Goal: Information Seeking & Learning: Learn about a topic

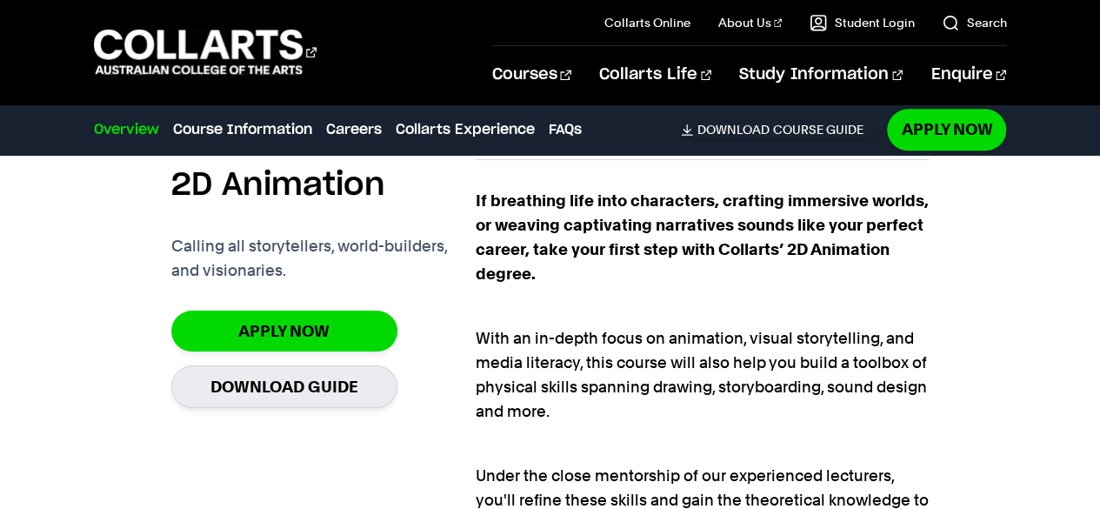
scroll to position [1053, 0]
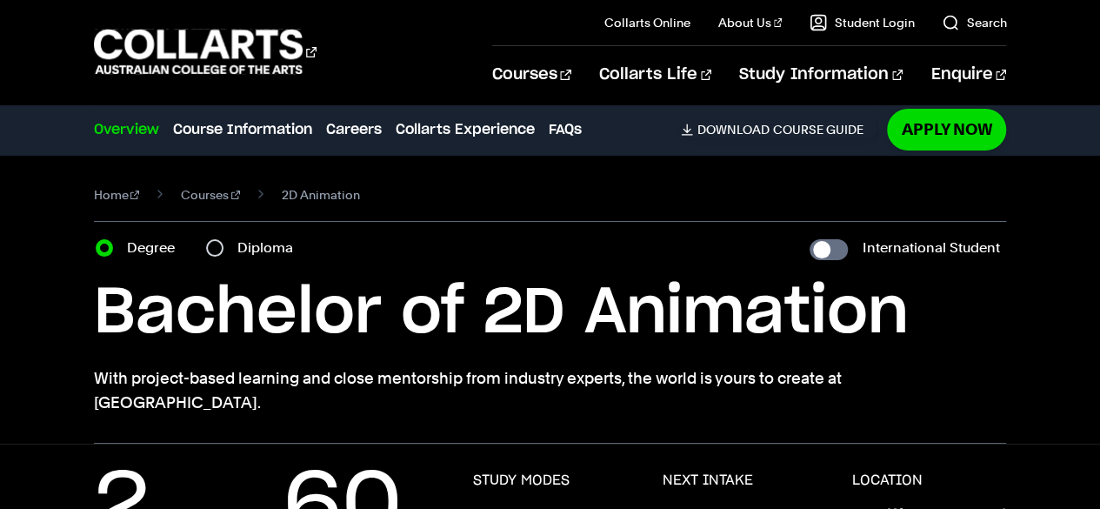
click at [143, 132] on link "Overview" at bounding box center [126, 129] width 65 height 21
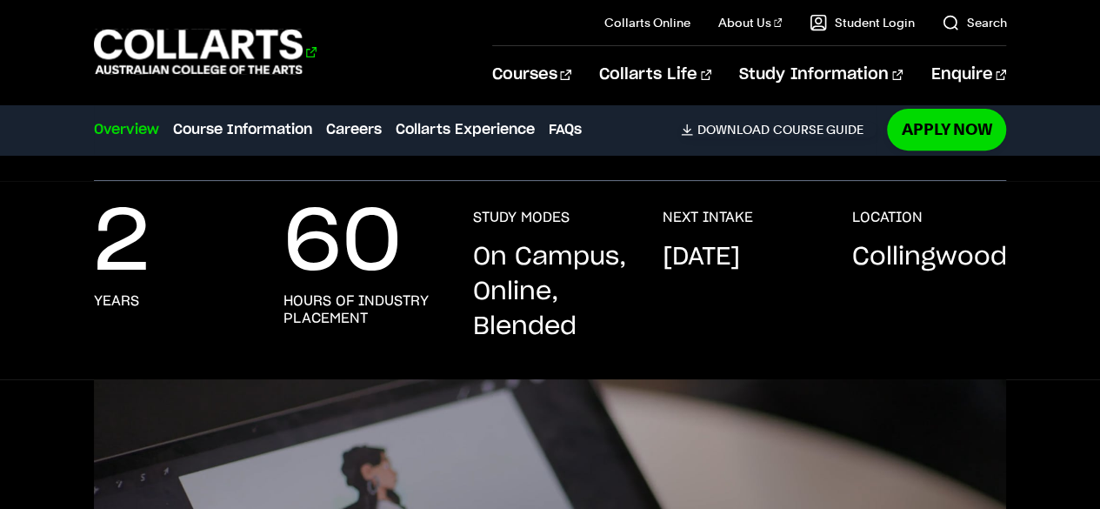
scroll to position [264, 0]
click at [245, 46] on 1 "Go to homepage" at bounding box center [199, 52] width 210 height 45
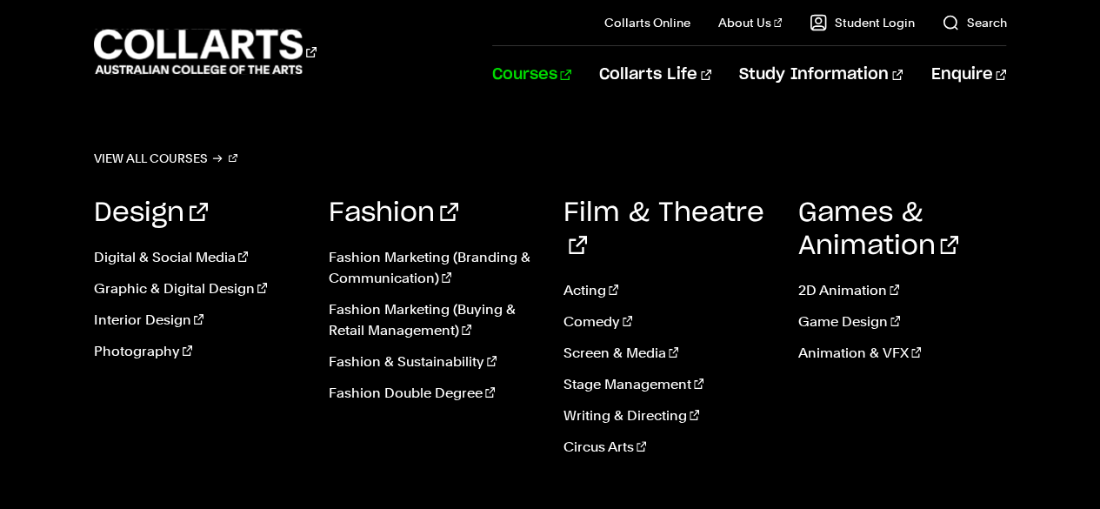
click at [571, 69] on link "Courses" at bounding box center [531, 74] width 79 height 57
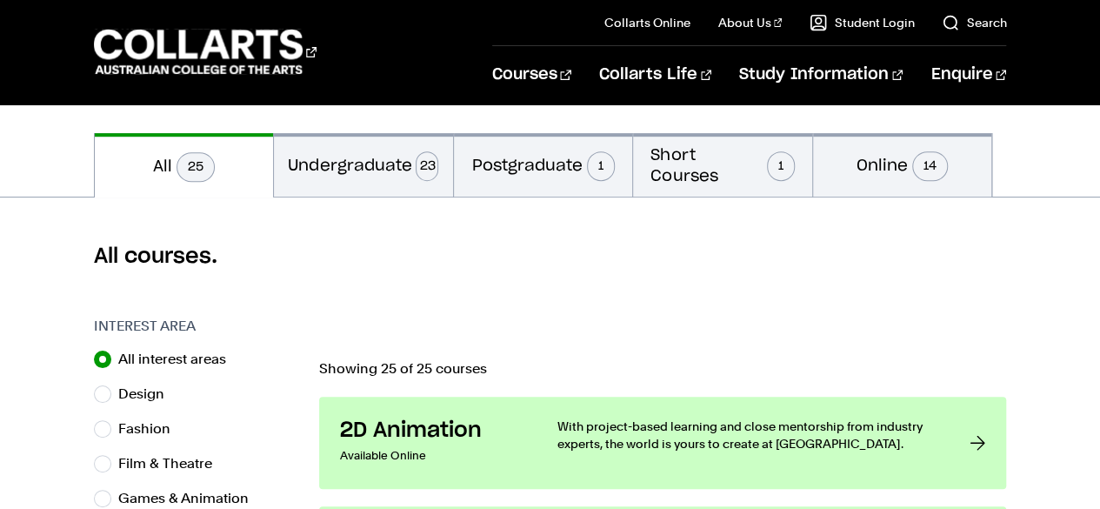
scroll to position [361, 0]
click at [734, 171] on button "Short Courses 1" at bounding box center [722, 163] width 179 height 63
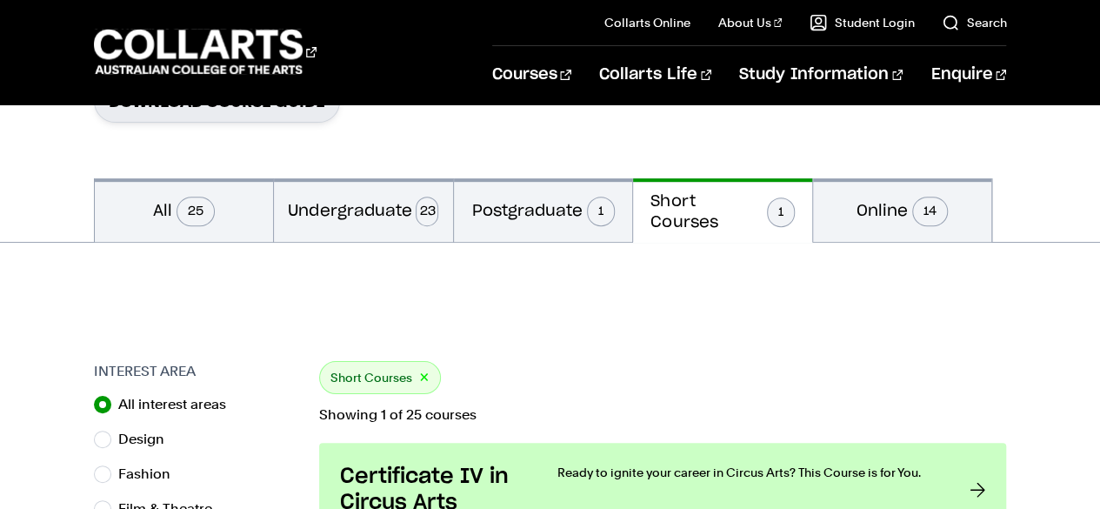
scroll to position [315, 0]
click at [863, 193] on button "Online 14" at bounding box center [902, 209] width 179 height 63
radio input "false"
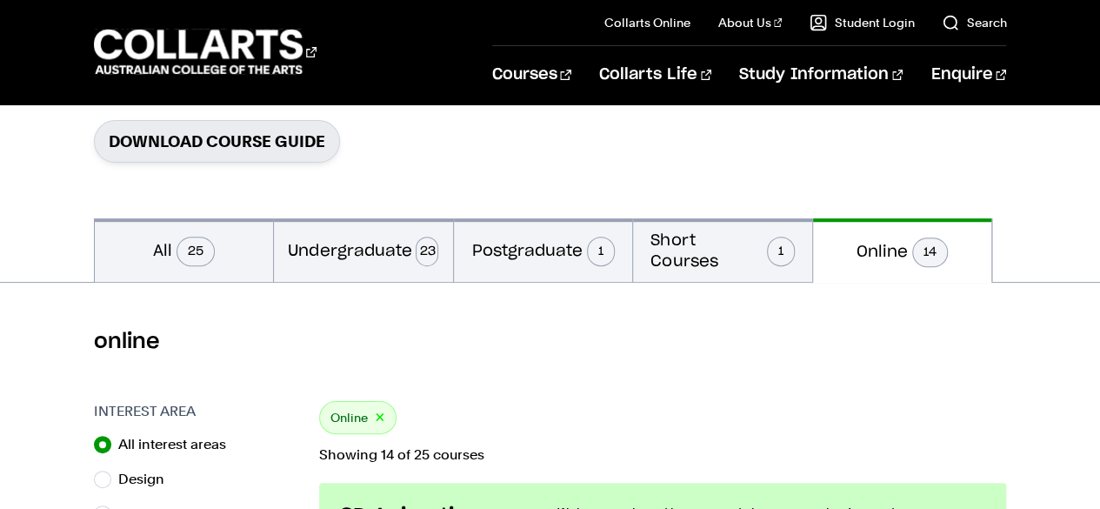
scroll to position [275, 0]
click at [235, 249] on button "All 25" at bounding box center [184, 249] width 179 height 63
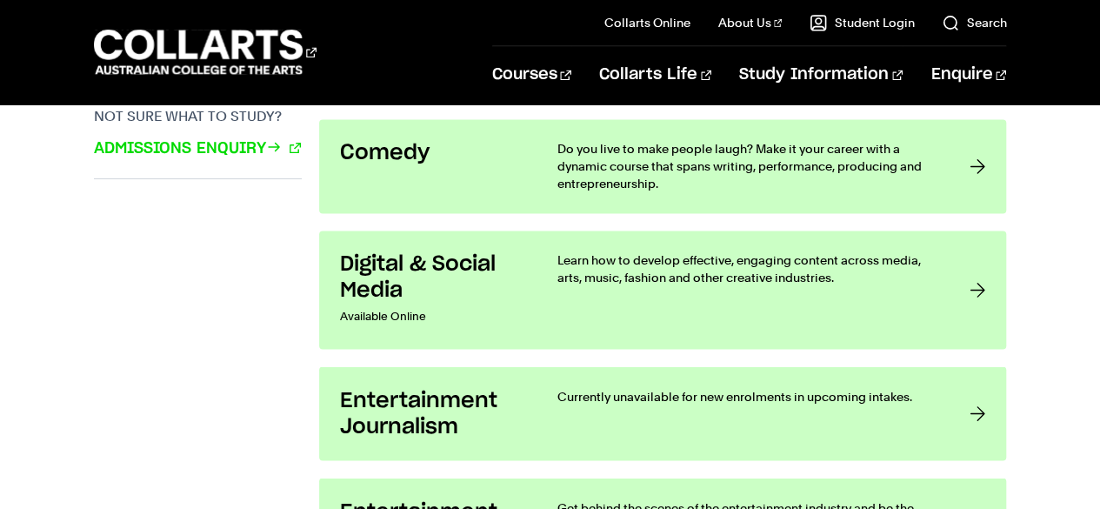
scroll to position [1335, 0]
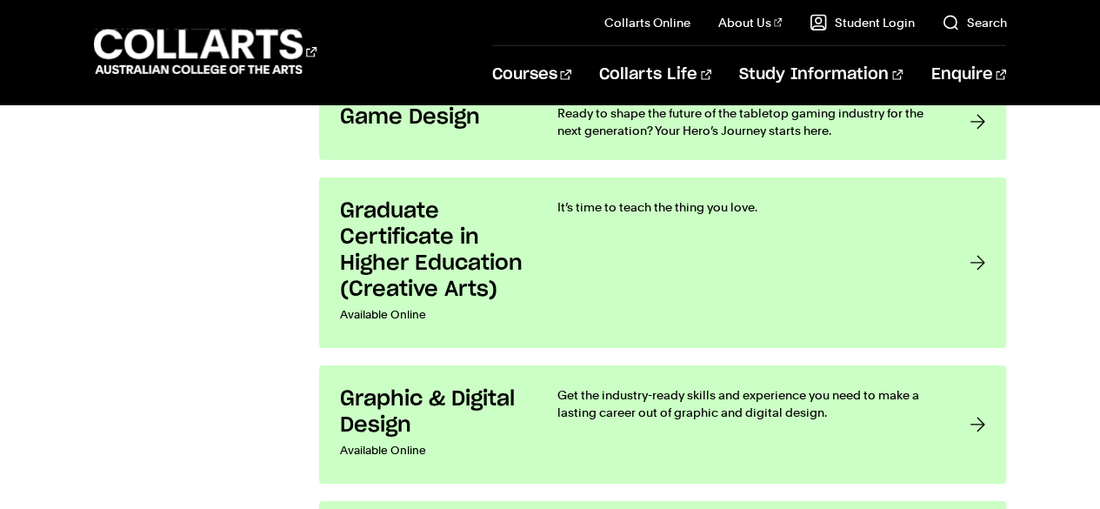
scroll to position [2646, 0]
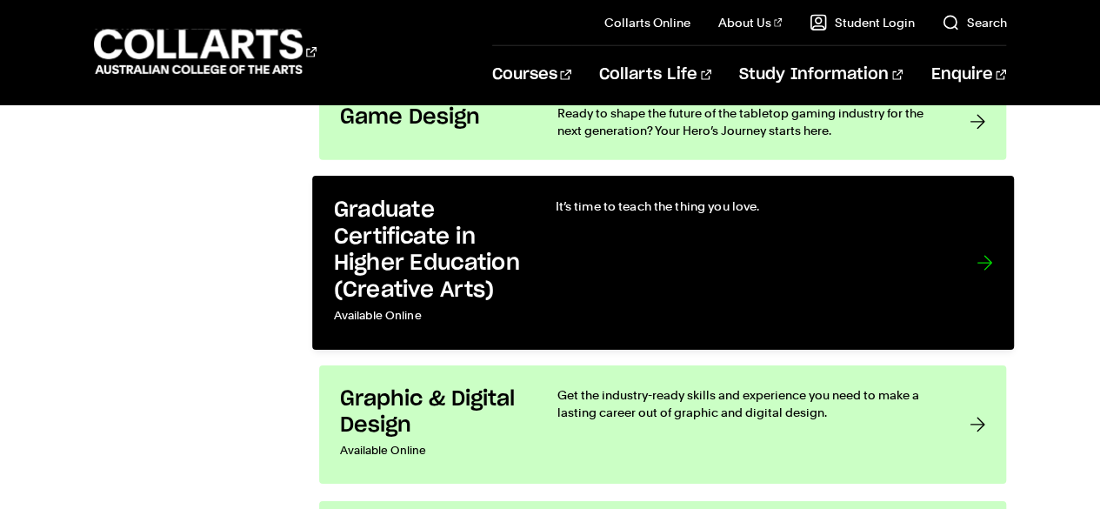
click at [827, 290] on div "It’s time to teach the thing you love." at bounding box center [748, 262] width 386 height 131
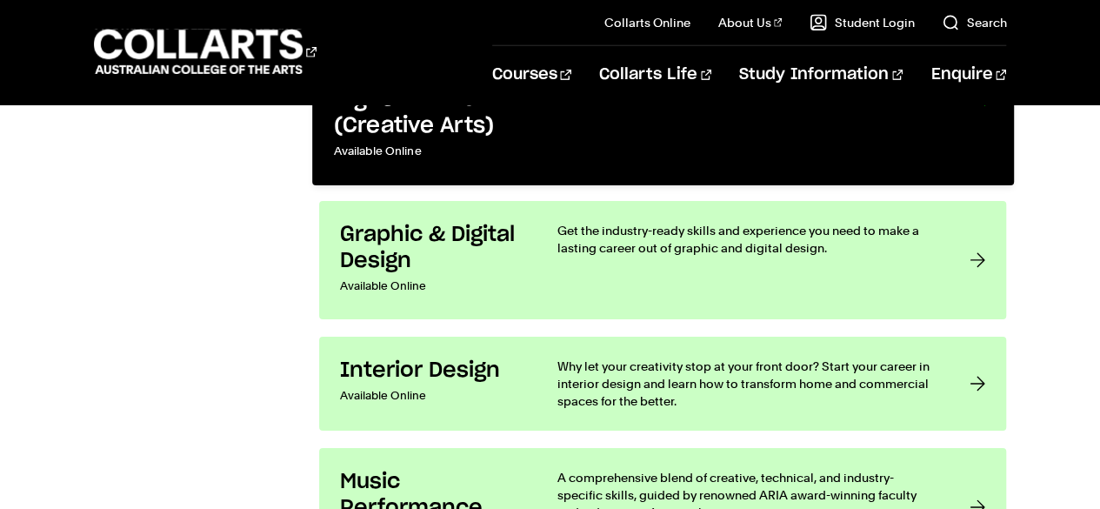
scroll to position [2806, 0]
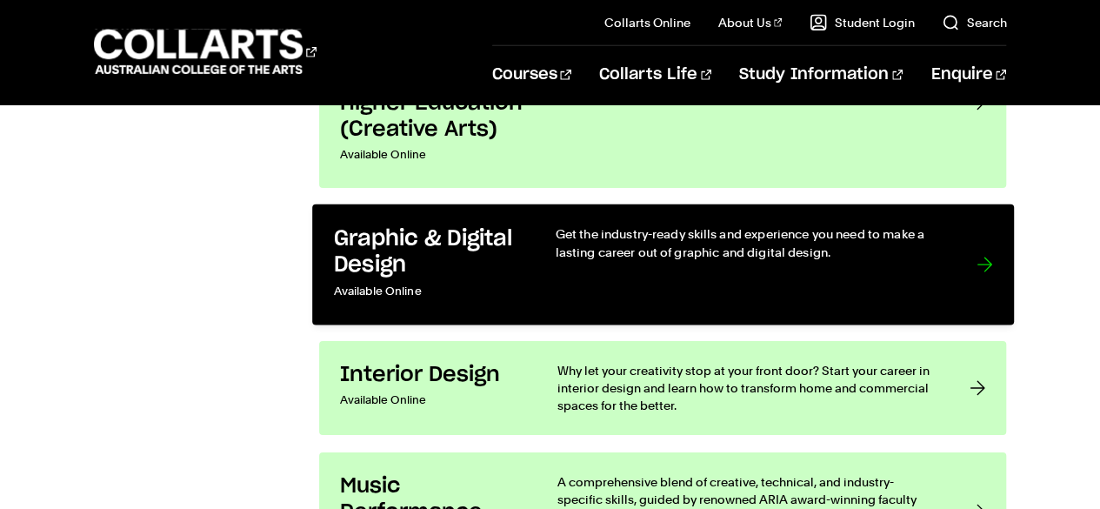
click at [821, 270] on div "Get the industry-ready skills and experience you need to make a lasting career …" at bounding box center [748, 264] width 386 height 78
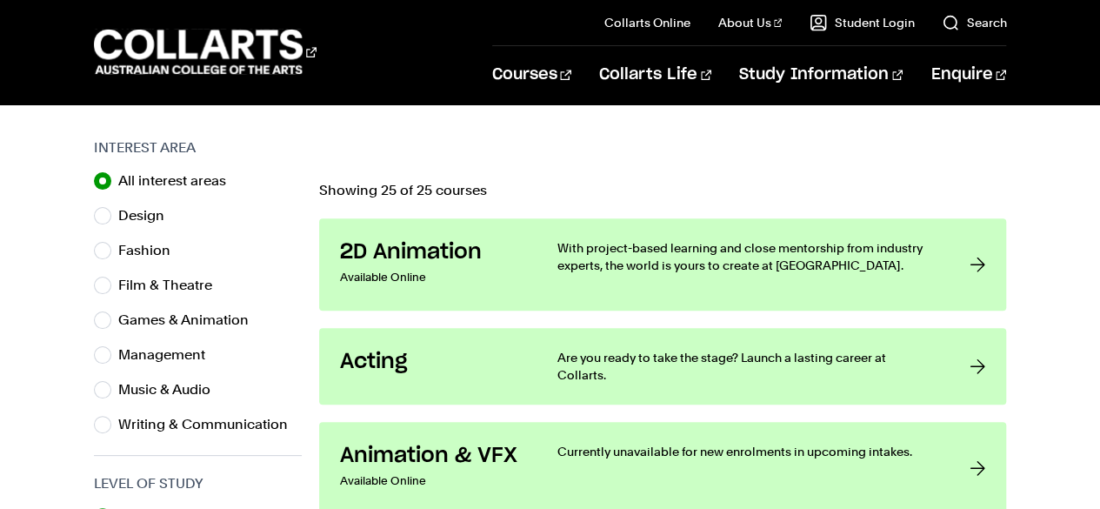
scroll to position [529, 0]
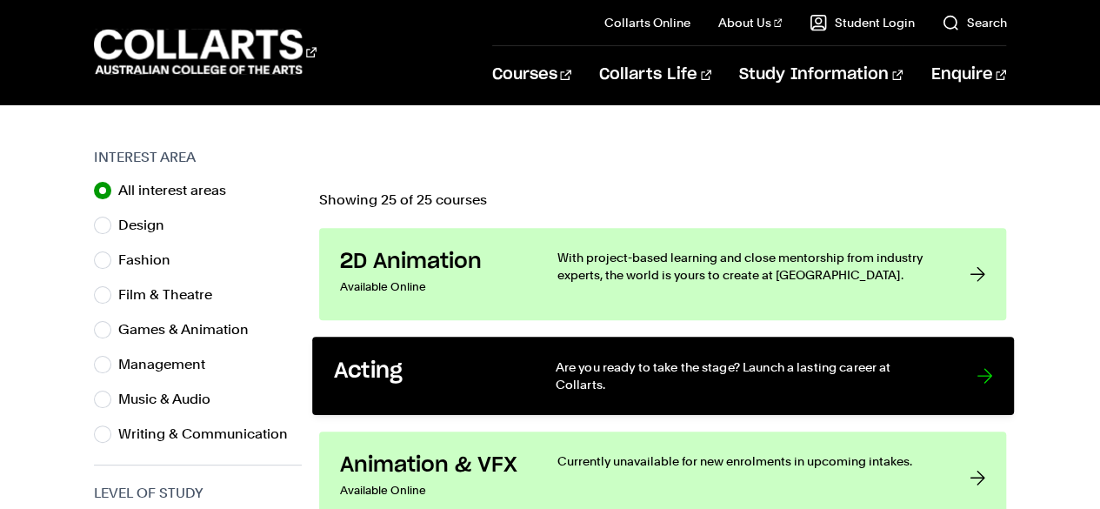
click at [930, 345] on link "Acting Are you ready to take the stage? Launch a lasting career at Collarts." at bounding box center [663, 376] width 702 height 78
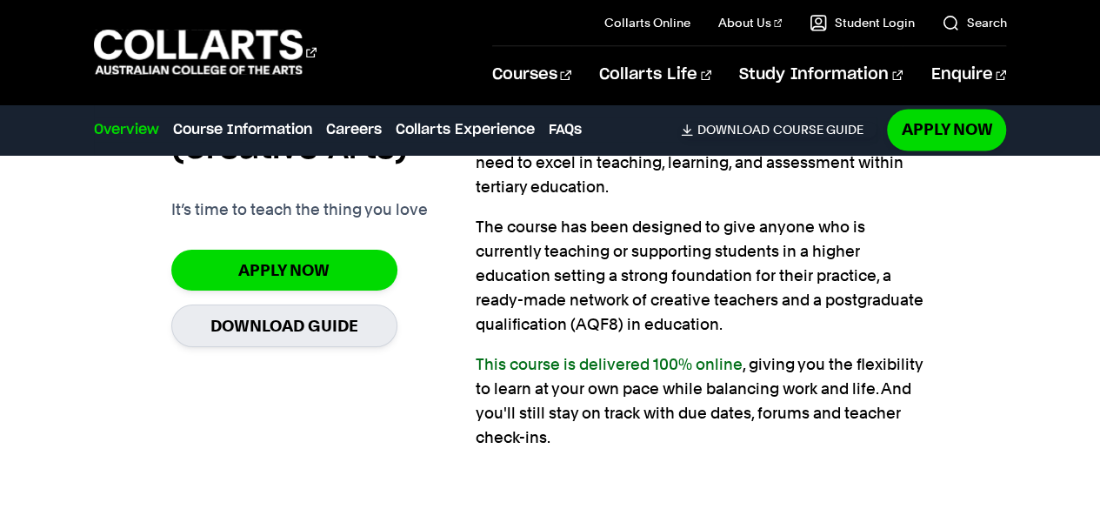
scroll to position [1351, 0]
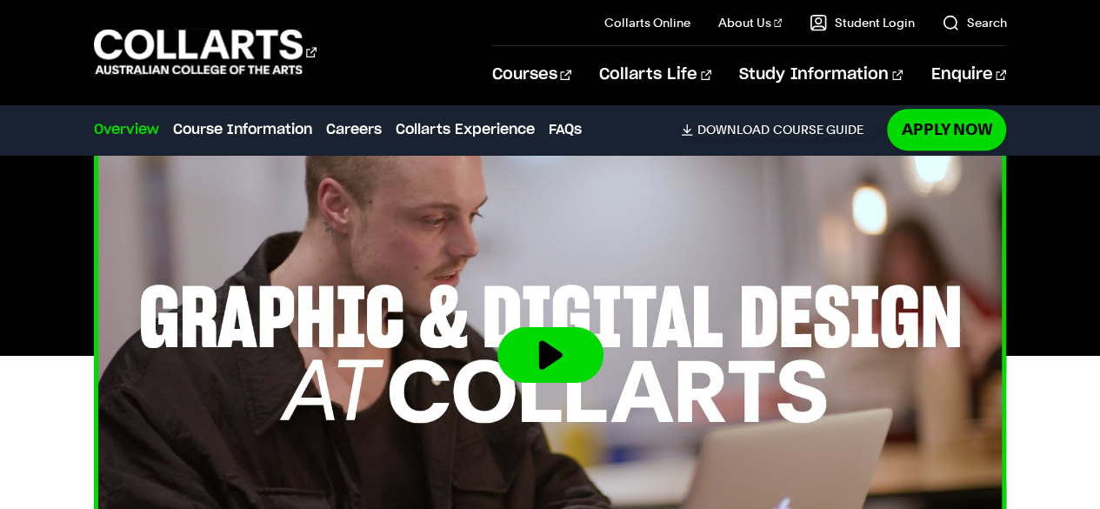
click at [571, 341] on button at bounding box center [550, 355] width 106 height 56
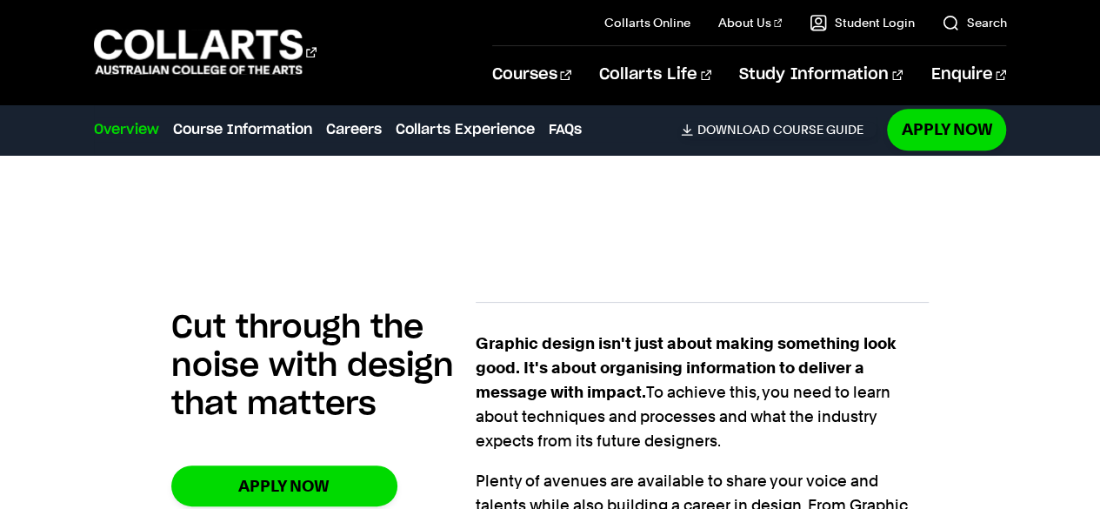
scroll to position [970, 0]
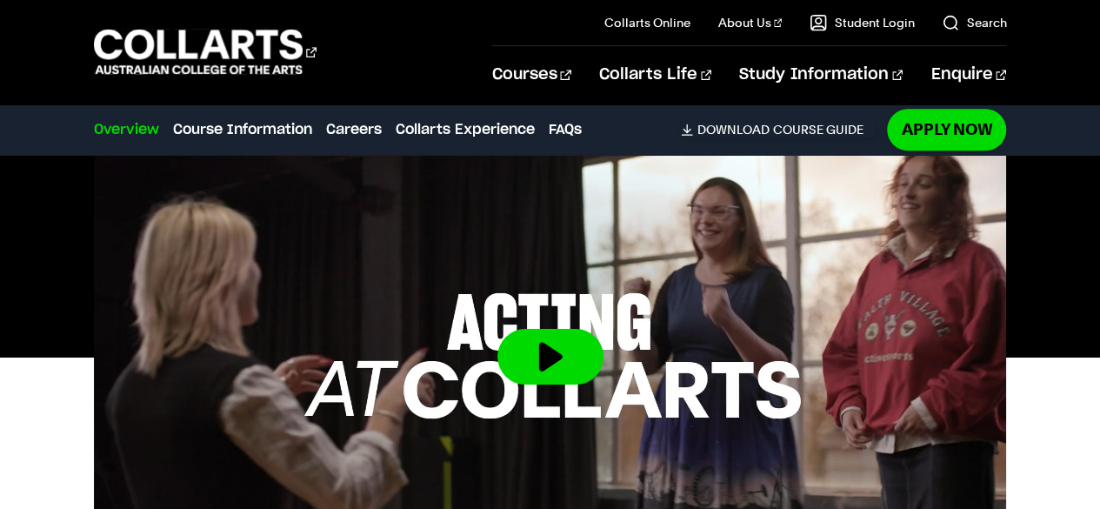
scroll to position [595, 0]
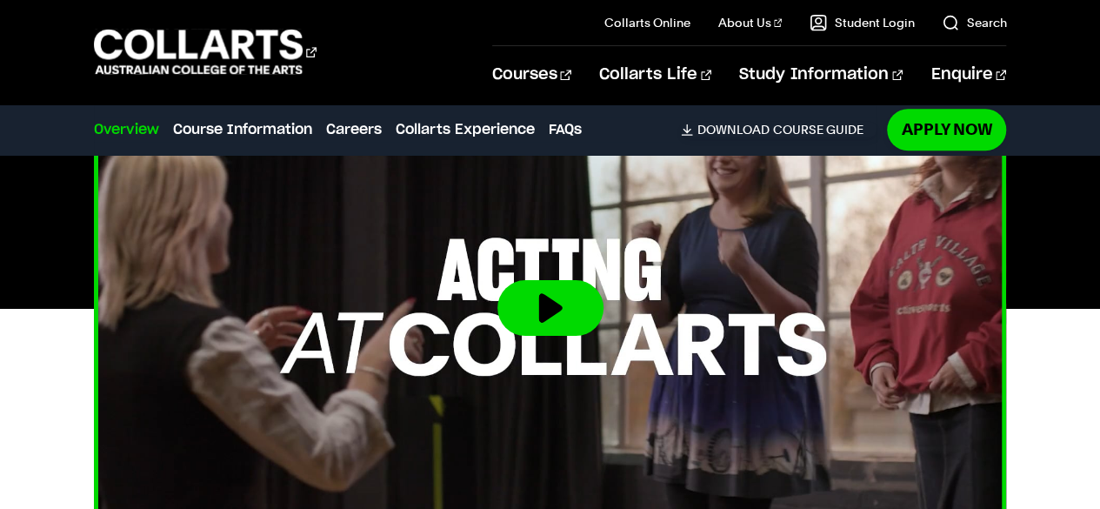
click at [576, 304] on button at bounding box center [550, 308] width 106 height 56
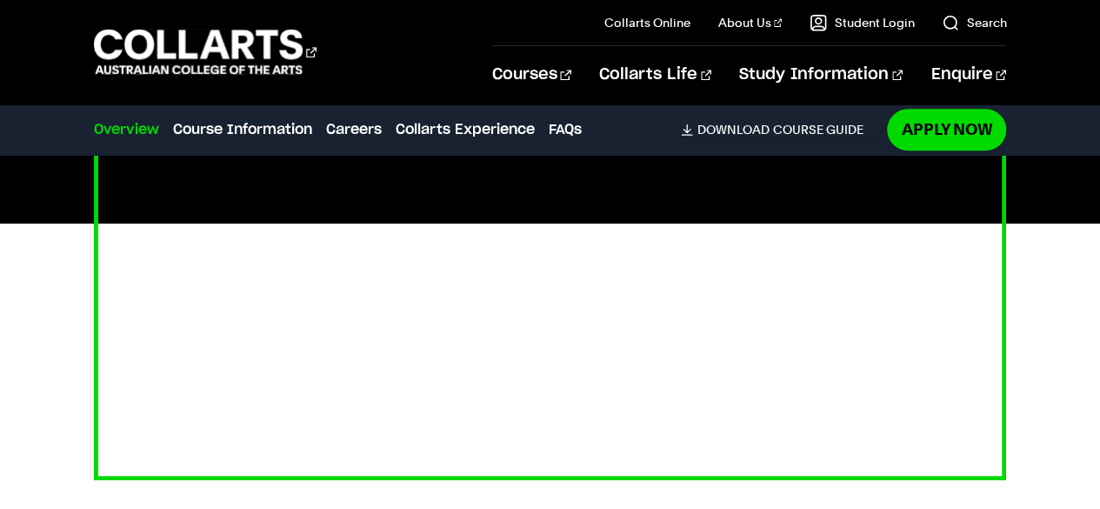
scroll to position [717, 0]
